Goal: Task Accomplishment & Management: Manage account settings

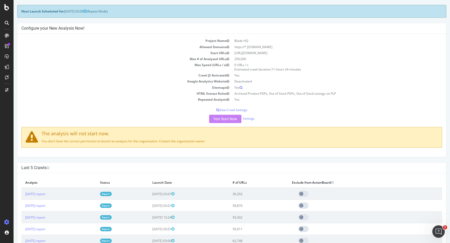
scroll to position [29, 0]
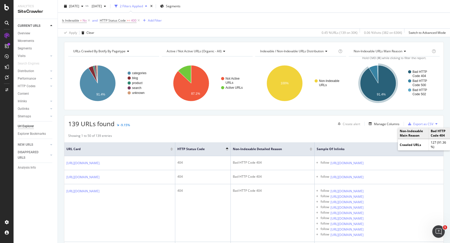
scroll to position [56, 0]
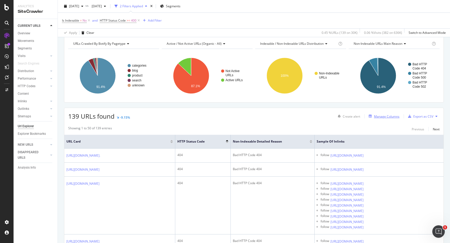
click at [380, 116] on div "Manage Columns" at bounding box center [386, 116] width 25 height 4
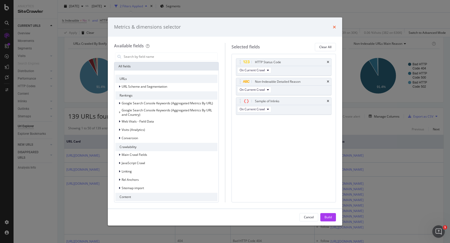
click at [332, 27] on icon "times" at bounding box center [333, 27] width 3 height 4
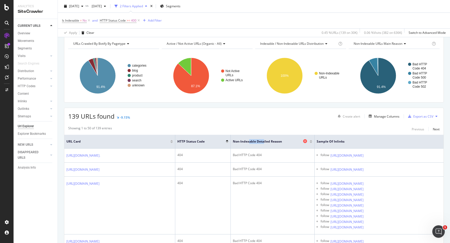
drag, startPoint x: 274, startPoint y: 142, endPoint x: 259, endPoint y: 142, distance: 14.8
click at [259, 142] on span "Non-Indexable Detailed Reason" at bounding box center [267, 141] width 69 height 5
click at [385, 116] on div "Manage Columns" at bounding box center [386, 116] width 25 height 4
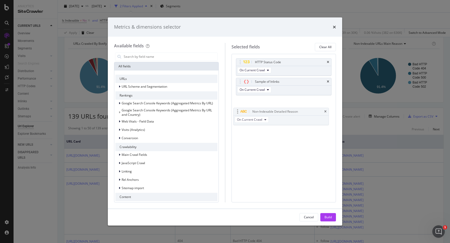
drag, startPoint x: 239, startPoint y: 81, endPoint x: 237, endPoint y: 110, distance: 29.5
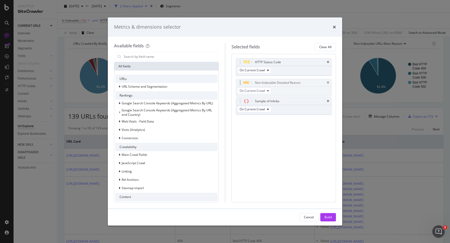
drag, startPoint x: 239, startPoint y: 101, endPoint x: 239, endPoint y: 83, distance: 18.7
click at [239, 83] on body "Analytics SiteCrawler CURRENT URLS Overview Movements Segments Visits Analysis …" at bounding box center [225, 121] width 450 height 243
drag, startPoint x: 239, startPoint y: 82, endPoint x: 239, endPoint y: 105, distance: 23.4
click at [126, 102] on span "Google Search Console Keywords (Aggregated Metrics By URL)" at bounding box center [167, 103] width 91 height 4
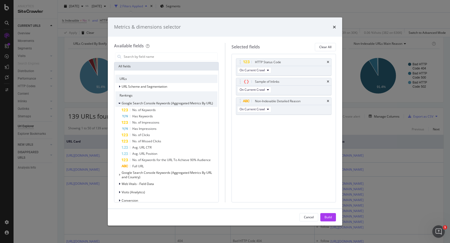
click at [126, 102] on span "Google Search Console Keywords (Aggregated Metrics By URL)" at bounding box center [167, 103] width 91 height 4
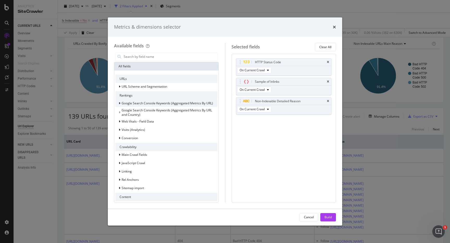
click at [123, 103] on span "Google Search Console Keywords (Aggregated Metrics By URL)" at bounding box center [167, 103] width 91 height 4
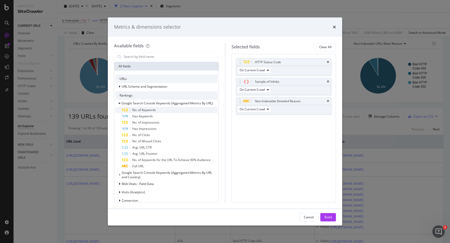
click at [129, 110] on div "No. of Keywords" at bounding box center [170, 110] width 96 height 6
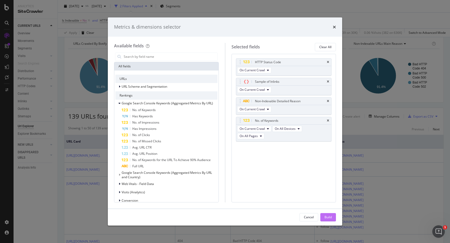
click at [329, 218] on div "Build" at bounding box center [327, 217] width 7 height 4
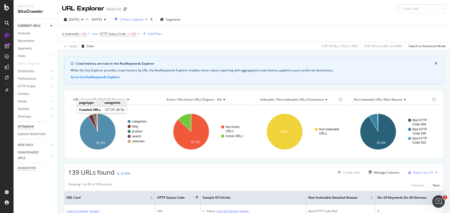
click at [33, 168] on div "Analysis Info" at bounding box center [27, 167] width 18 height 5
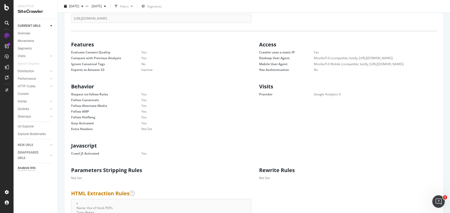
scroll to position [141, 0]
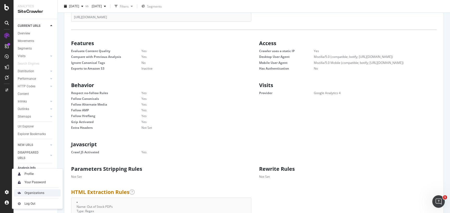
click at [33, 193] on div "Organizations" at bounding box center [34, 192] width 20 height 4
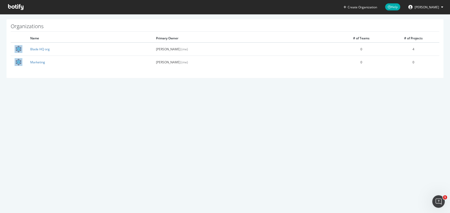
click at [429, 5] on span "[PERSON_NAME]" at bounding box center [426, 7] width 24 height 4
click at [87, 149] on div "Create Organization Help Jesse Hunsaker Organizations Name Primary Owner # of T…" at bounding box center [225, 106] width 450 height 213
click at [433, 12] on ul "Create Organization Help Jesse Hunsaker" at bounding box center [394, 7] width 111 height 14
click at [436, 8] on span "[PERSON_NAME]" at bounding box center [426, 7] width 24 height 4
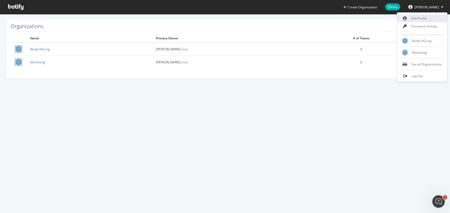
click at [421, 19] on link "Edit Profile" at bounding box center [422, 19] width 50 height 8
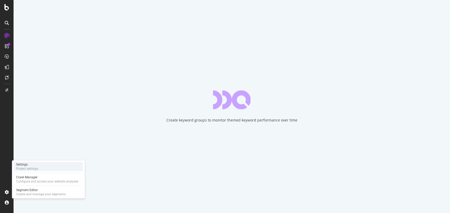
click at [31, 168] on div "Project settings" at bounding box center [27, 168] width 22 height 4
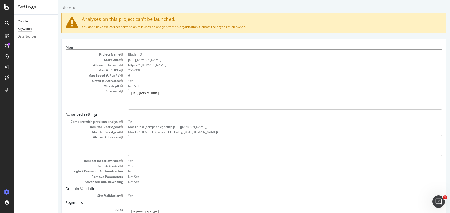
click at [26, 30] on div "Keywords" at bounding box center [25, 28] width 14 height 5
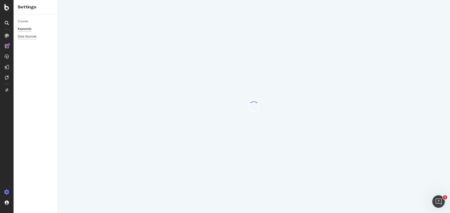
click at [25, 36] on div "Data Sources" at bounding box center [27, 36] width 19 height 5
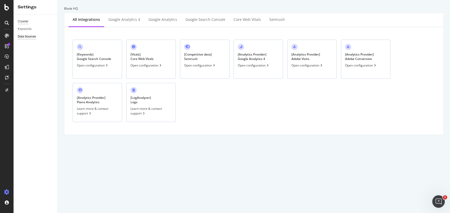
click at [24, 20] on div "Crawler" at bounding box center [23, 21] width 11 height 5
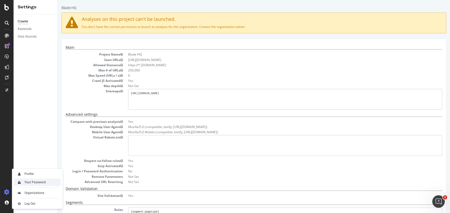
click at [33, 182] on div "Your Password" at bounding box center [34, 182] width 21 height 4
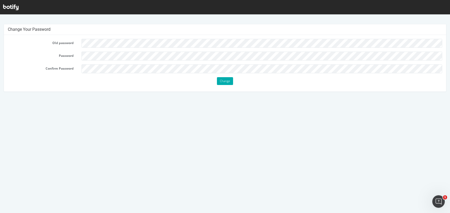
click at [158, 97] on html "Change Your Password Old password Password Confirm Password Change" at bounding box center [225, 55] width 450 height 83
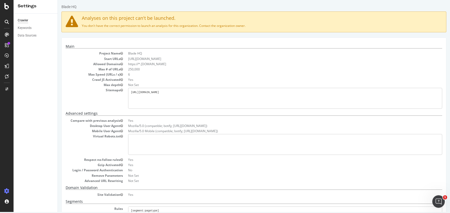
click at [5, 189] on icon at bounding box center [6, 190] width 5 height 5
click at [32, 172] on div "Profile" at bounding box center [28, 172] width 9 height 4
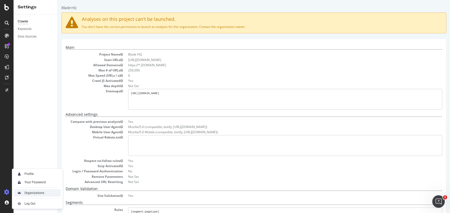
click at [34, 191] on div "Organizations" at bounding box center [34, 192] width 20 height 4
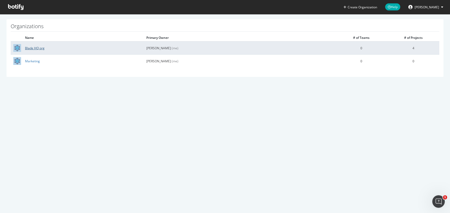
click at [37, 48] on link "Blade HQ org" at bounding box center [35, 48] width 20 height 4
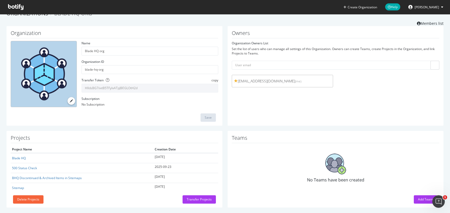
scroll to position [14, 0]
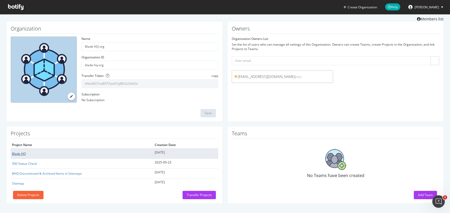
click at [22, 155] on link "Blade HQ" at bounding box center [19, 153] width 14 height 4
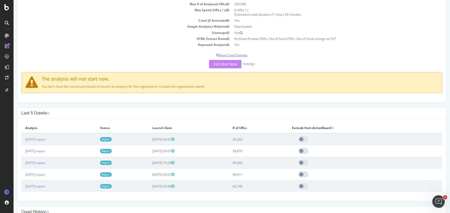
scroll to position [169, 0]
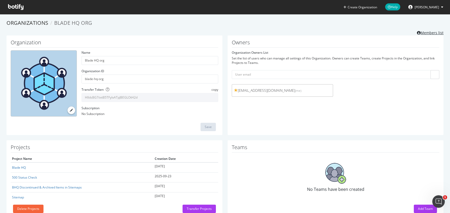
click at [419, 35] on link "Members list" at bounding box center [430, 32] width 27 height 7
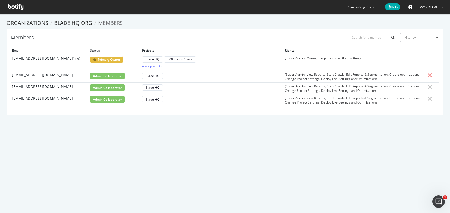
click at [427, 75] on icon at bounding box center [429, 75] width 5 height 6
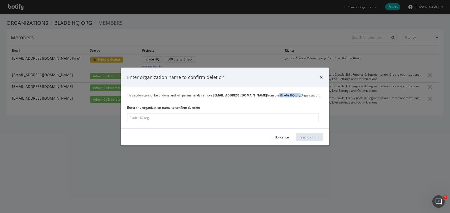
drag, startPoint x: 279, startPoint y: 96, endPoint x: 258, endPoint y: 96, distance: 21.1
click at [258, 96] on div "This action cannot be undone and will permanently remove [EMAIL_ADDRESS][DOMAIN…" at bounding box center [225, 95] width 196 height 4
copy div "Blade HQ org"
click at [153, 116] on input "modal" at bounding box center [222, 117] width 191 height 9
paste input "Blade HQ org"
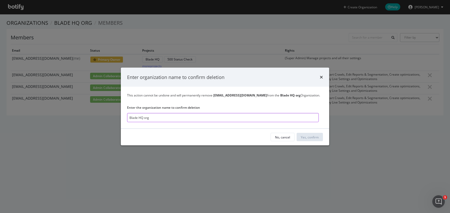
click at [130, 117] on input "Blade HQ org" at bounding box center [222, 117] width 191 height 9
type input "Blade HQ org"
click at [315, 132] on div "No, cancel Yes, confirm" at bounding box center [225, 137] width 208 height 17
click at [310, 136] on div "Yes, confirm" at bounding box center [309, 137] width 18 height 4
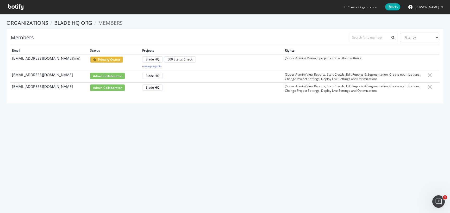
click at [209, 158] on div "Create Organization Help [PERSON_NAME] Organizations Blade HQ org Members Membe…" at bounding box center [225, 106] width 450 height 213
click at [307, 30] on div "Members Filter by Primary Owner Owner Member Admin Collaborator Guest Collabora…" at bounding box center [225, 66] width 437 height 75
click at [296, 137] on div "Create Organization Help [PERSON_NAME] Organizations Blade HQ org Members Membe…" at bounding box center [225, 106] width 450 height 213
click at [362, 126] on div "Create Organization Help [PERSON_NAME] Organizations Blade HQ org Members Membe…" at bounding box center [225, 106] width 450 height 213
click at [426, 7] on span "[PERSON_NAME]" at bounding box center [426, 7] width 24 height 4
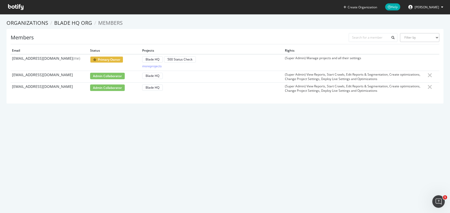
click at [222, 31] on div "Members Filter by Primary Owner Owner Member Admin Collaborator Guest Collabora…" at bounding box center [225, 66] width 437 height 75
click at [108, 25] on span "Members" at bounding box center [110, 22] width 24 height 7
click at [75, 22] on link "Blade HQ org" at bounding box center [73, 22] width 38 height 7
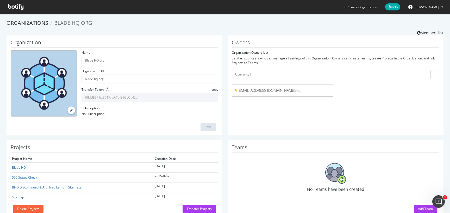
scroll to position [14, 0]
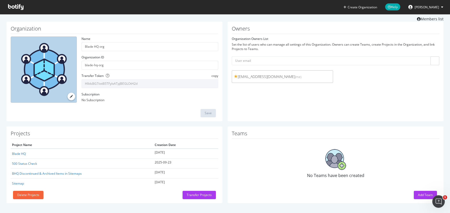
click at [425, 9] on button "[PERSON_NAME]" at bounding box center [425, 7] width 43 height 8
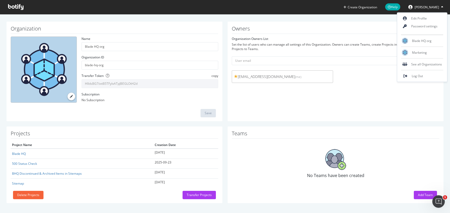
click at [239, 19] on div "Organizations Blade HQ org Members list" at bounding box center [225, 13] width 437 height 16
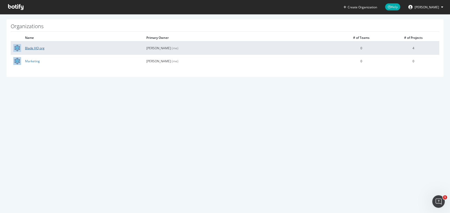
click at [30, 48] on link "Blade HQ org" at bounding box center [35, 48] width 20 height 4
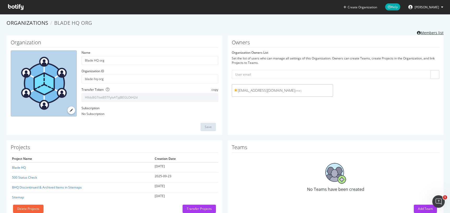
click at [426, 31] on link "Members list" at bounding box center [430, 32] width 27 height 7
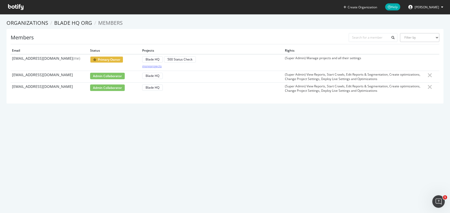
click at [147, 67] on div "more projects" at bounding box center [152, 66] width 20 height 4
click at [255, 139] on div "Create Organization Help [PERSON_NAME] Organizations Blade HQ org Members Membe…" at bounding box center [225, 106] width 450 height 213
click at [378, 37] on input "text" at bounding box center [372, 37] width 49 height 9
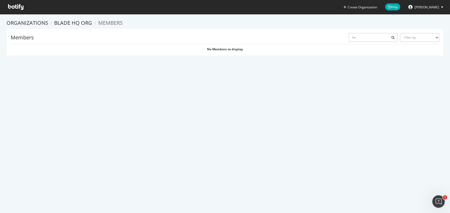
type input "h"
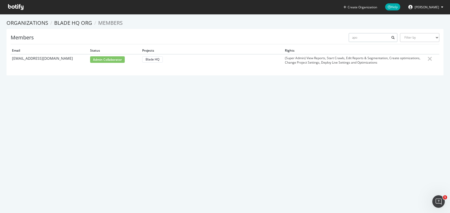
type input "apo"
click at [348, 106] on div "Create Organization Help [PERSON_NAME] Organizations Blade HQ org Members Membe…" at bounding box center [225, 106] width 450 height 213
click at [27, 26] on link "Organizations" at bounding box center [28, 22] width 42 height 7
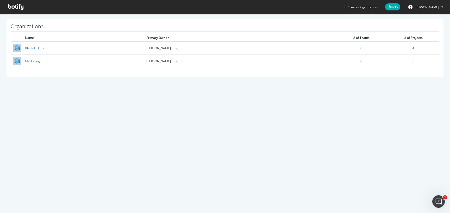
click at [30, 28] on h1 "Organizations" at bounding box center [225, 27] width 428 height 8
click at [428, 8] on span "[PERSON_NAME]" at bounding box center [426, 7] width 24 height 4
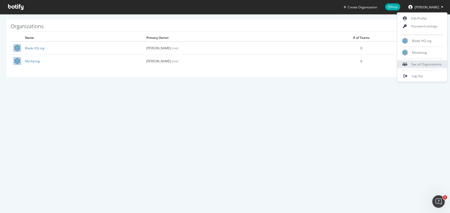
click at [427, 65] on div "See all Organizations" at bounding box center [422, 64] width 50 height 8
click at [424, 63] on div "See all Organizations" at bounding box center [422, 64] width 50 height 8
click at [427, 53] on div "Marketing" at bounding box center [422, 53] width 50 height 8
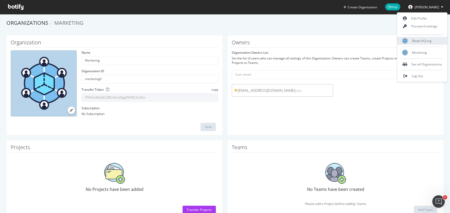
click at [430, 44] on div "Blade HQ org" at bounding box center [422, 41] width 50 height 8
type input "Blade HQ org"
type input "blade-hq-org"
type input "HIldsBG7iixtB5TFyIxATpJBEGLOtH2d"
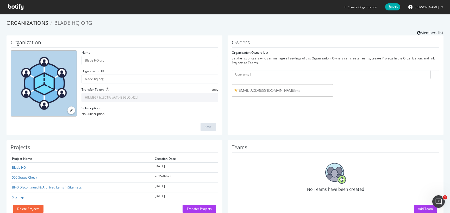
click at [356, 25] on ol "Organizations Blade HQ org" at bounding box center [225, 23] width 437 height 8
click at [432, 11] on button "[PERSON_NAME]" at bounding box center [425, 7] width 43 height 8
click at [358, 21] on ol "Organizations Blade HQ org" at bounding box center [225, 23] width 437 height 8
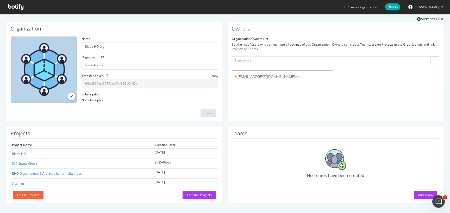
click at [18, 7] on icon at bounding box center [15, 7] width 15 height 6
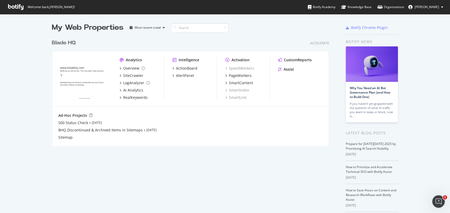
click at [433, 7] on span "[PERSON_NAME]" at bounding box center [426, 7] width 24 height 4
click at [266, 25] on div "My Web Properties Most recent crawl" at bounding box center [175, 27] width 246 height 10
click at [18, 8] on icon at bounding box center [15, 7] width 15 height 6
click at [426, 68] on div "My Web Properties Most recent crawl Blade HQ Accelerate Analytics Overview Site…" at bounding box center [225, 136] width 450 height 244
click at [102, 26] on div "My Web Properties" at bounding box center [88, 27] width 72 height 10
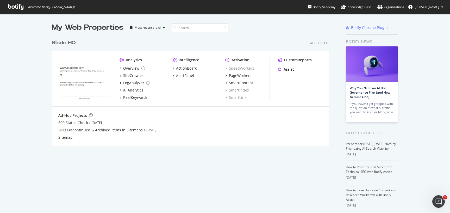
click at [434, 6] on span "[PERSON_NAME]" at bounding box center [426, 7] width 24 height 4
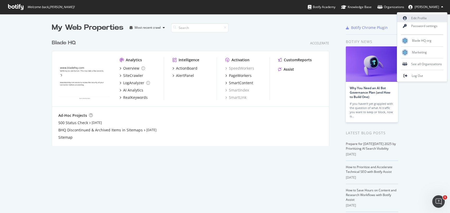
click at [420, 17] on link "Edit Profile" at bounding box center [422, 18] width 50 height 8
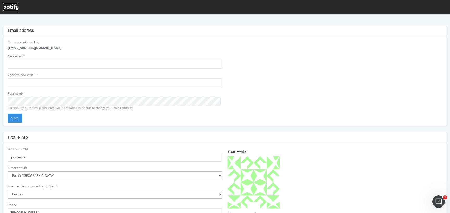
click at [12, 7] on icon at bounding box center [10, 7] width 15 height 6
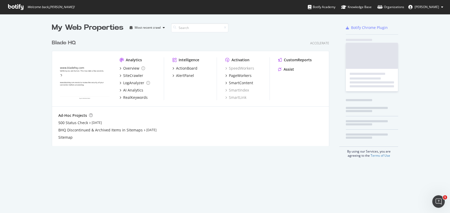
scroll to position [109, 277]
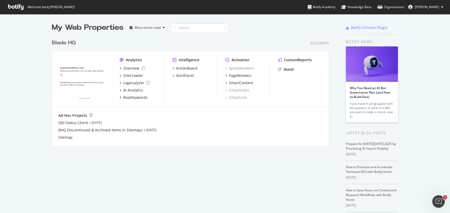
click at [426, 11] on ul "Botify Academy Knowledge Base Organizations [PERSON_NAME]" at bounding box center [379, 7] width 142 height 14
click at [428, 9] on span "[PERSON_NAME]" at bounding box center [426, 7] width 24 height 4
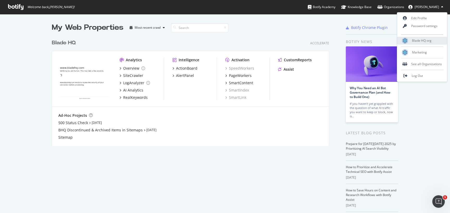
click at [423, 41] on span "Blade HQ org" at bounding box center [422, 40] width 20 height 4
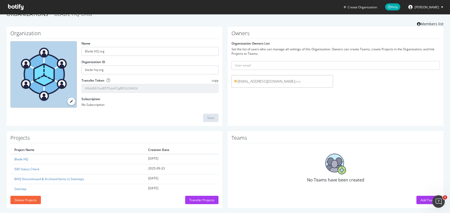
scroll to position [14, 0]
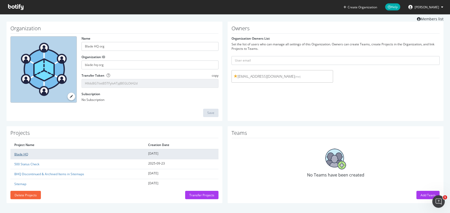
click at [23, 154] on link "Blade HQ" at bounding box center [21, 154] width 14 height 4
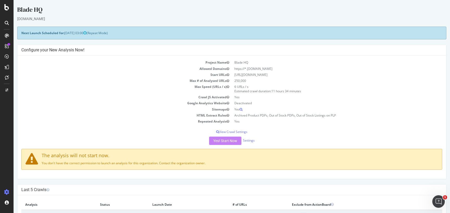
click at [4, 20] on div at bounding box center [7, 23] width 8 height 8
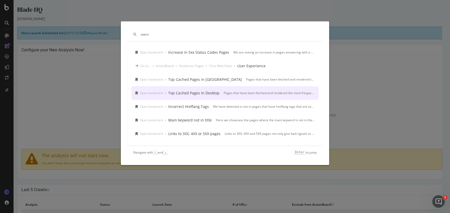
scroll to position [17, 0]
type input "users"
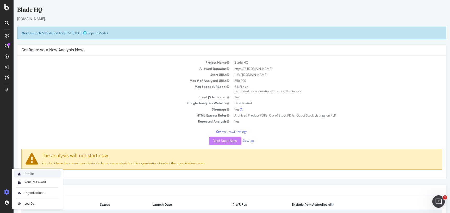
click at [30, 174] on div "Profile" at bounding box center [28, 173] width 9 height 4
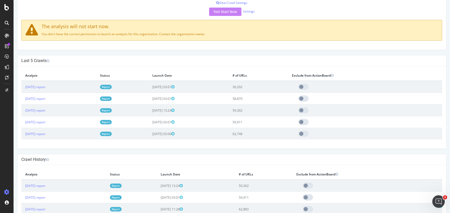
scroll to position [169, 0]
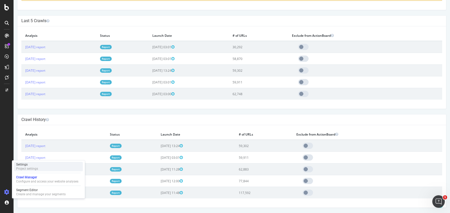
click at [23, 165] on div "Settings" at bounding box center [27, 164] width 22 height 4
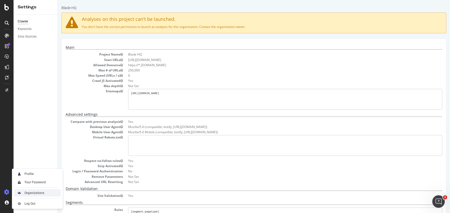
click at [32, 193] on div "Organizations" at bounding box center [34, 192] width 20 height 4
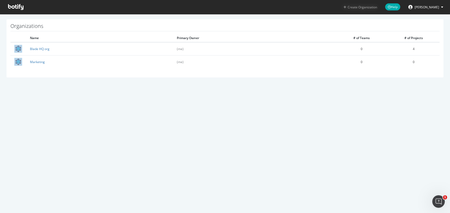
click at [359, 6] on button "Create Organization" at bounding box center [360, 7] width 34 height 5
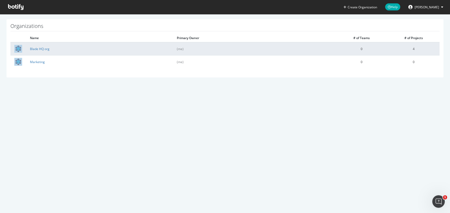
click at [403, 51] on td "4" at bounding box center [413, 48] width 52 height 13
click at [31, 48] on link "Blade HQ org" at bounding box center [40, 49] width 20 height 4
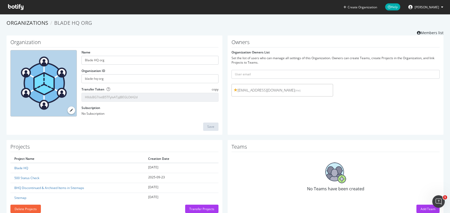
scroll to position [14, 0]
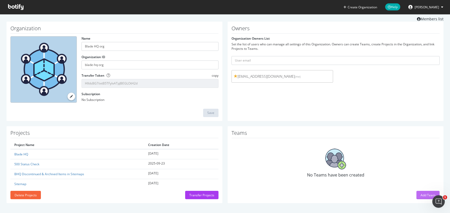
click at [420, 195] on div "Add Team" at bounding box center [427, 195] width 15 height 4
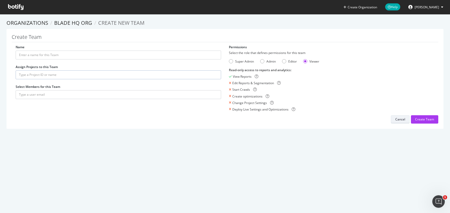
click at [397, 118] on div "Cancel" at bounding box center [400, 119] width 10 height 4
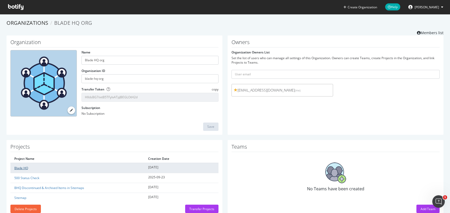
click at [26, 165] on link "Blade HQ" at bounding box center [21, 167] width 14 height 4
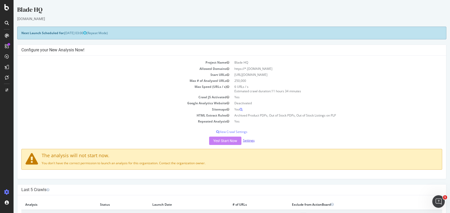
click at [245, 138] on link "Settings" at bounding box center [249, 140] width 12 height 4
